Goal: Communication & Community: Answer question/provide support

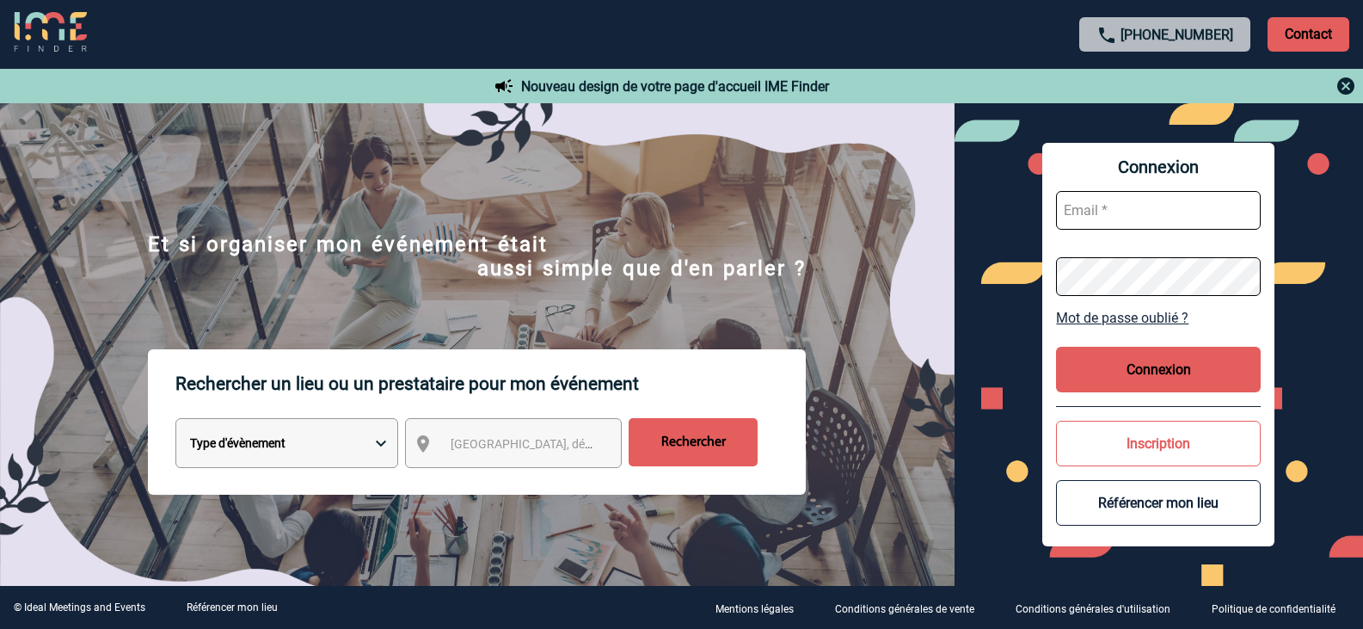
type input "[PERSON_NAME][EMAIL_ADDRESS][DOMAIN_NAME]"
click at [1160, 370] on button "Connexion" at bounding box center [1158, 369] width 205 height 46
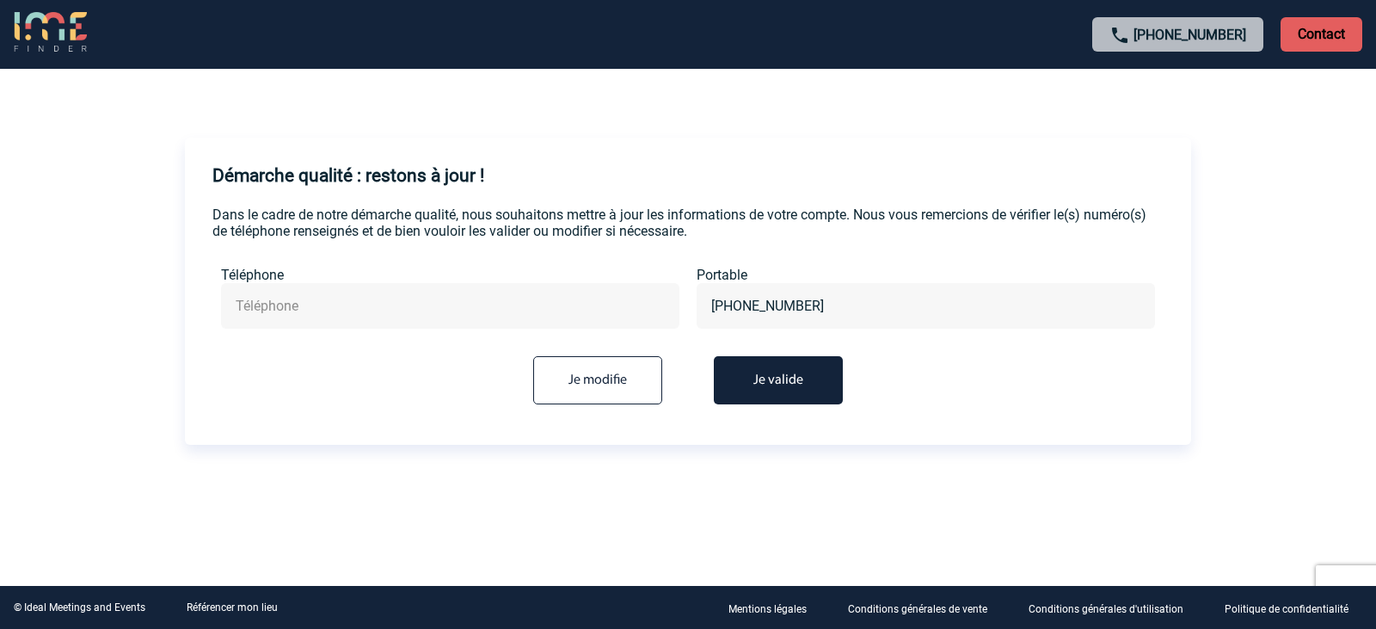
click at [776, 387] on button "Je valide" at bounding box center [778, 380] width 129 height 48
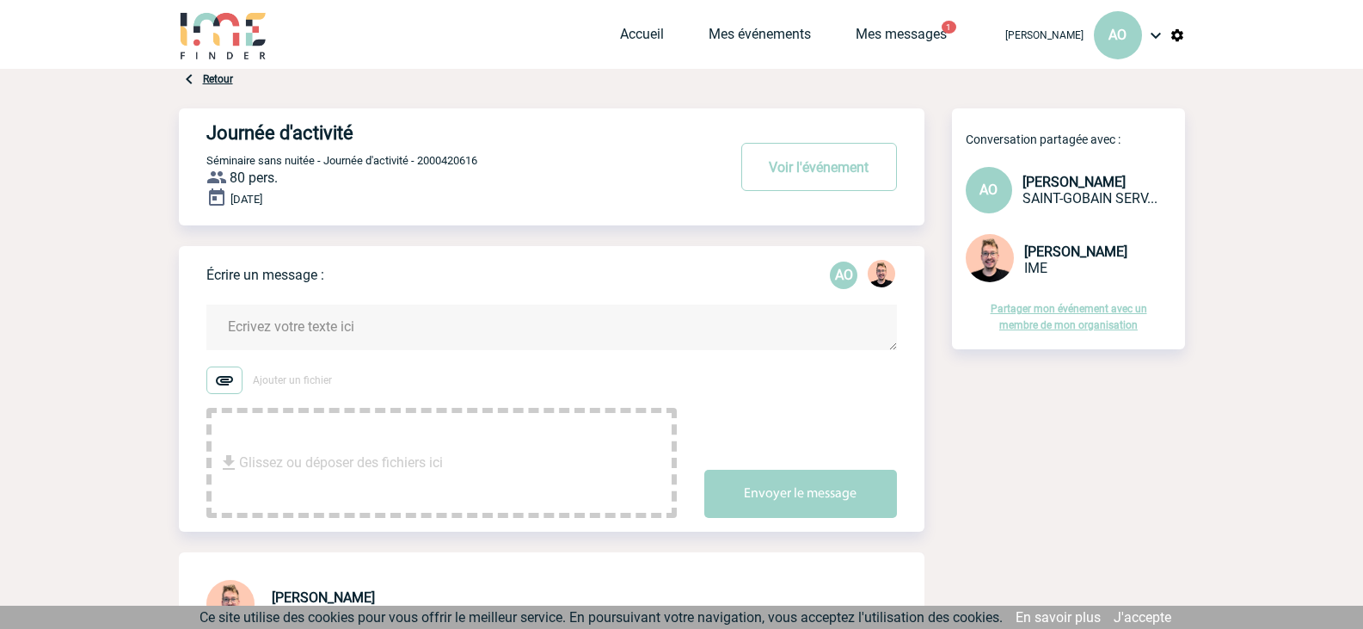
click at [506, 433] on div "Glissez ou déposer des fichiers ici" at bounding box center [441, 463] width 470 height 110
click at [289, 328] on textarea at bounding box center [551, 327] width 690 height 46
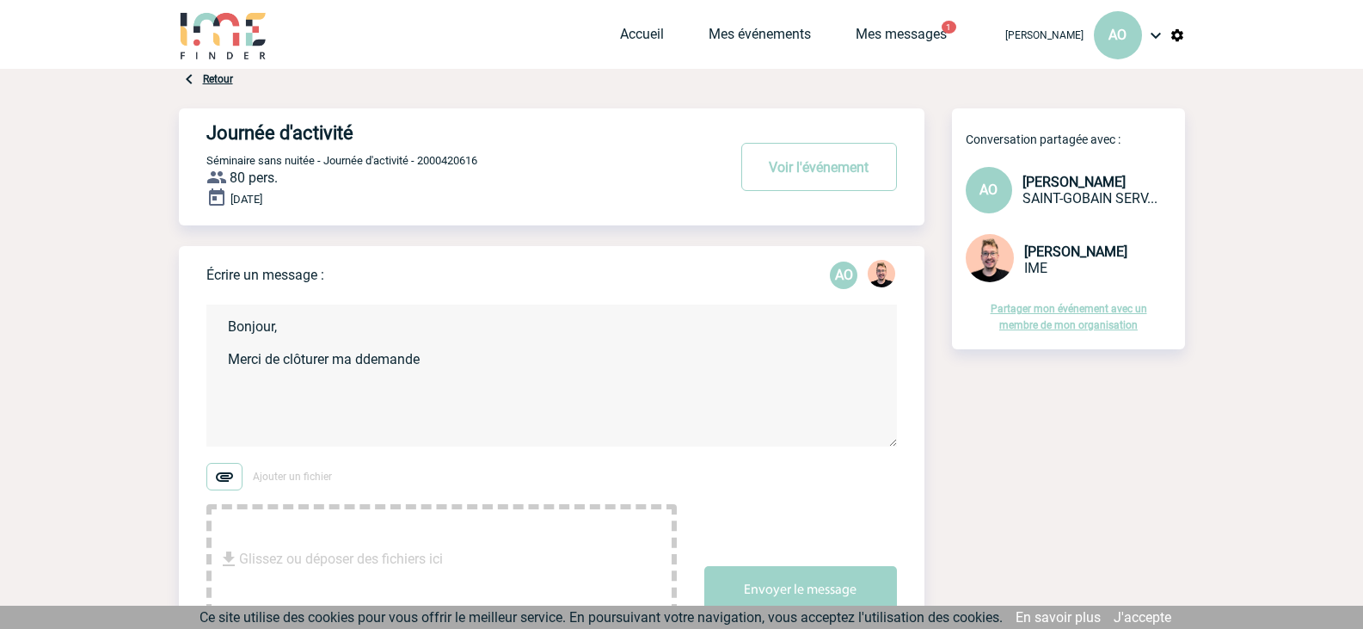
click at [366, 358] on textarea "Bonjour, Merci de clôturer ma ddemande" at bounding box center [551, 375] width 690 height 142
click at [445, 359] on textarea "Bonjour, Merci de clôturer ma demande" at bounding box center [551, 375] width 690 height 142
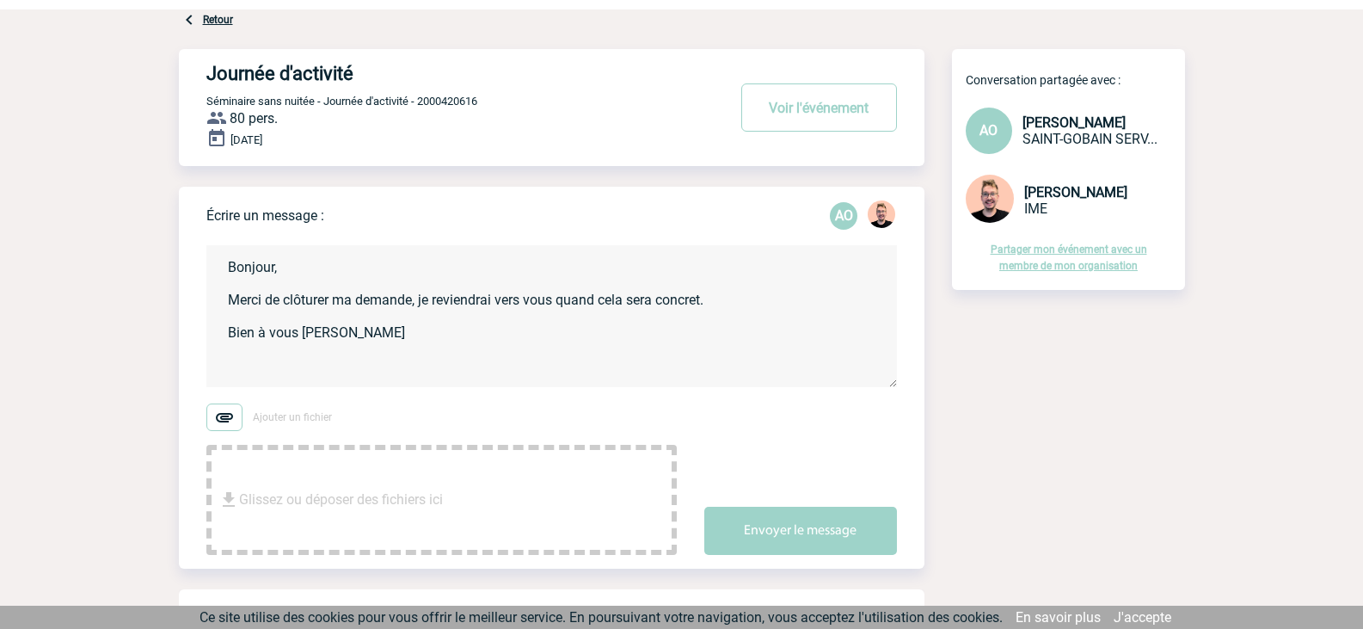
scroll to position [86, 0]
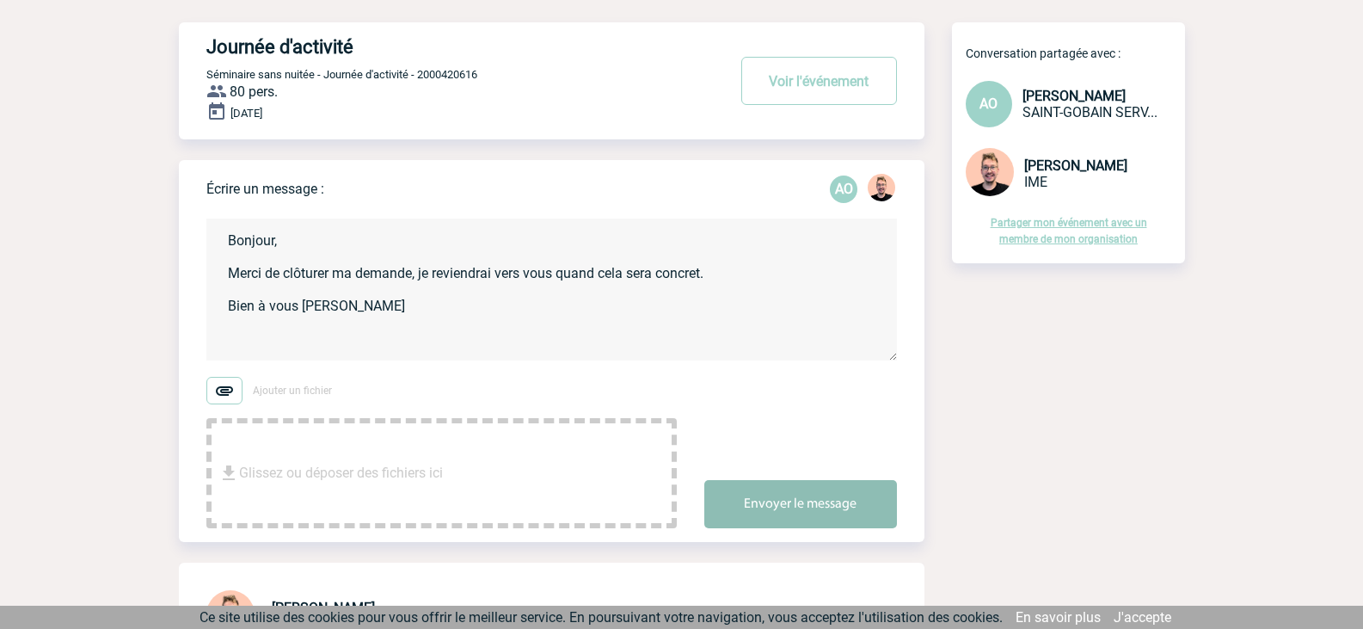
type textarea "Bonjour, Merci de clôturer ma demande, je reviendrai vers vous quand cela sera …"
click at [802, 511] on button "Envoyer le message" at bounding box center [800, 504] width 193 height 48
